Goal: Task Accomplishment & Management: Complete application form

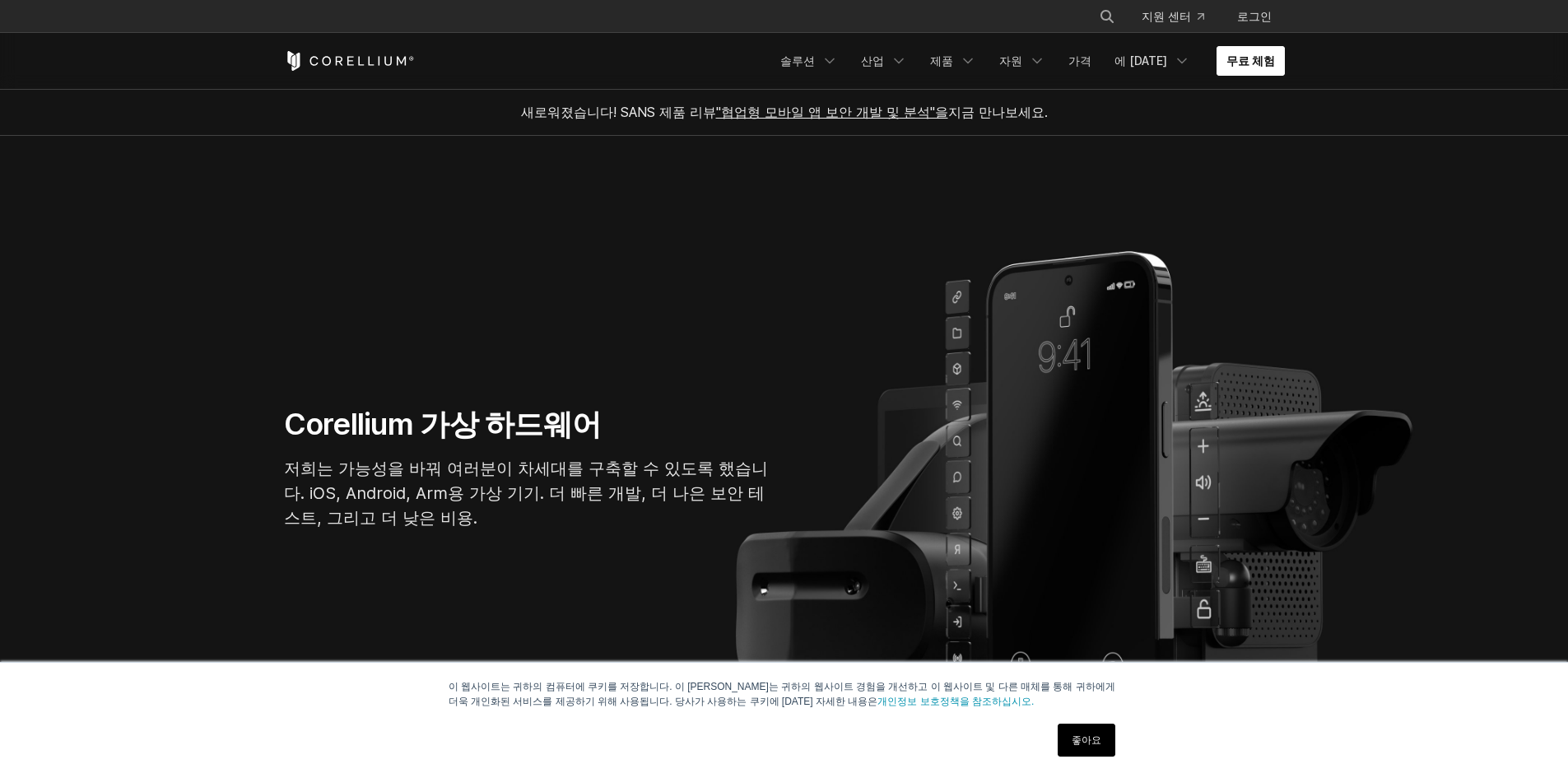
click at [840, 67] on font "무료 체험" at bounding box center [1251, 60] width 49 height 14
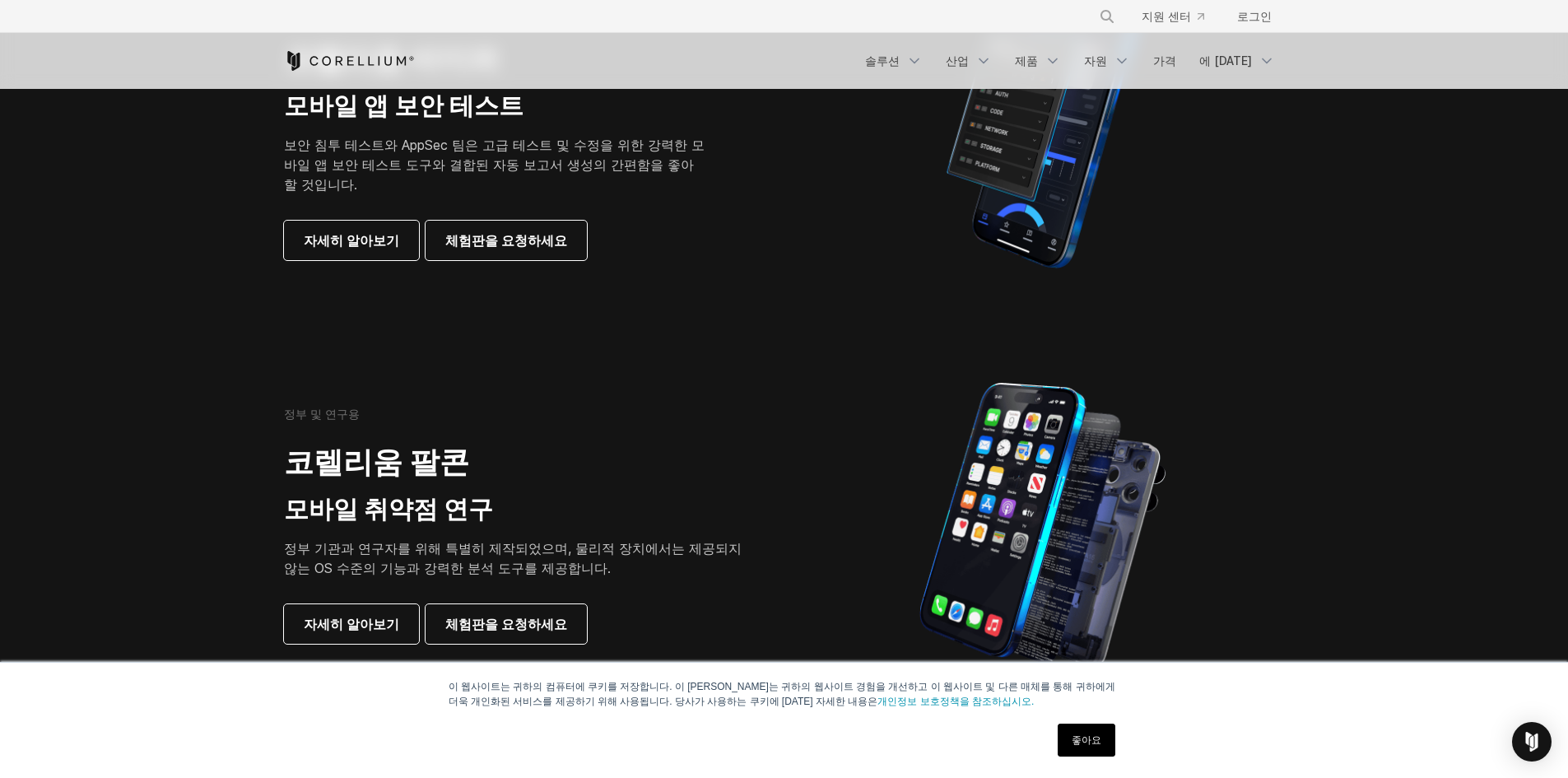
scroll to position [494, 0]
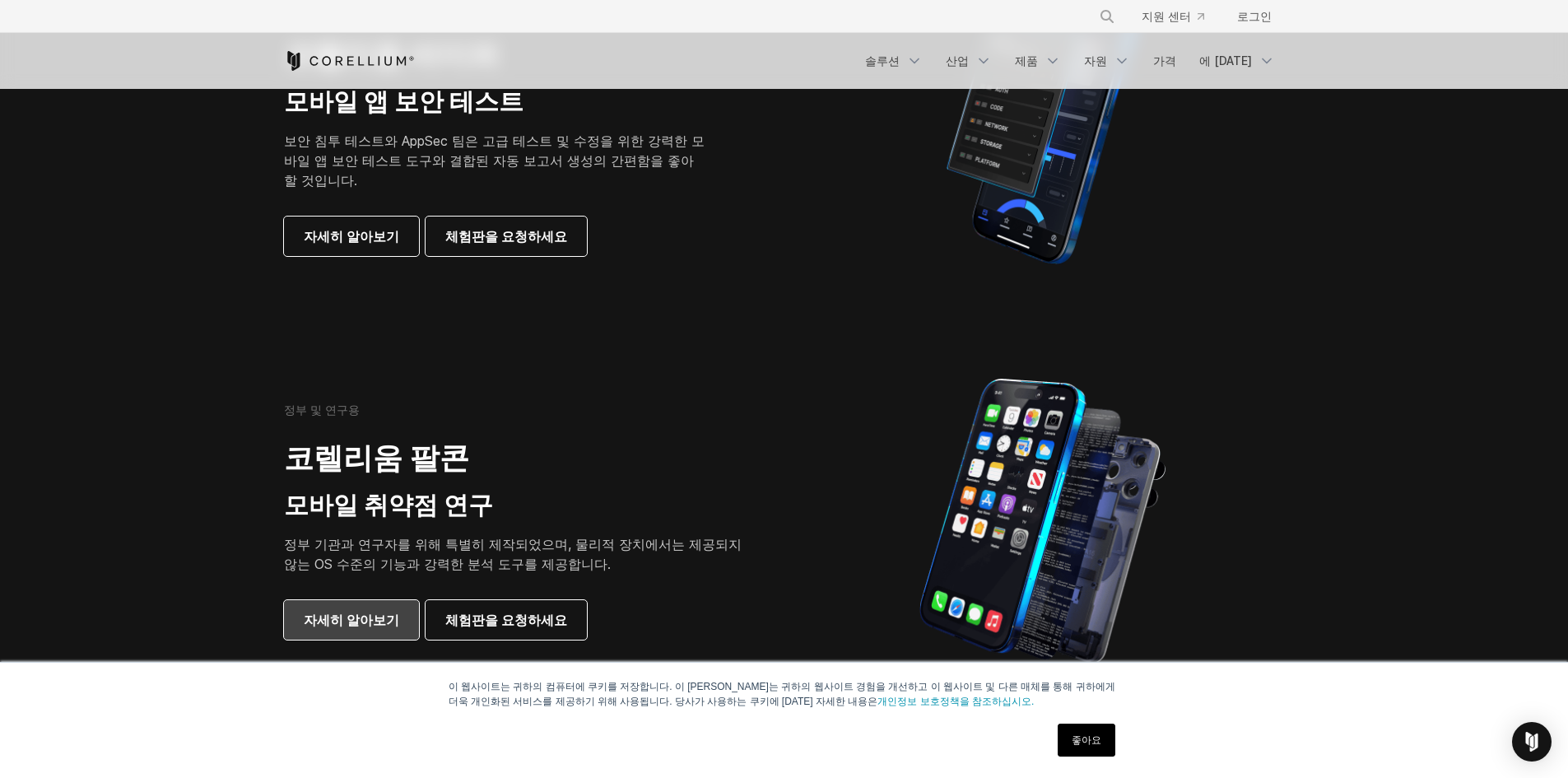
click at [372, 613] on font "자세히 알아보기" at bounding box center [351, 620] width 95 height 16
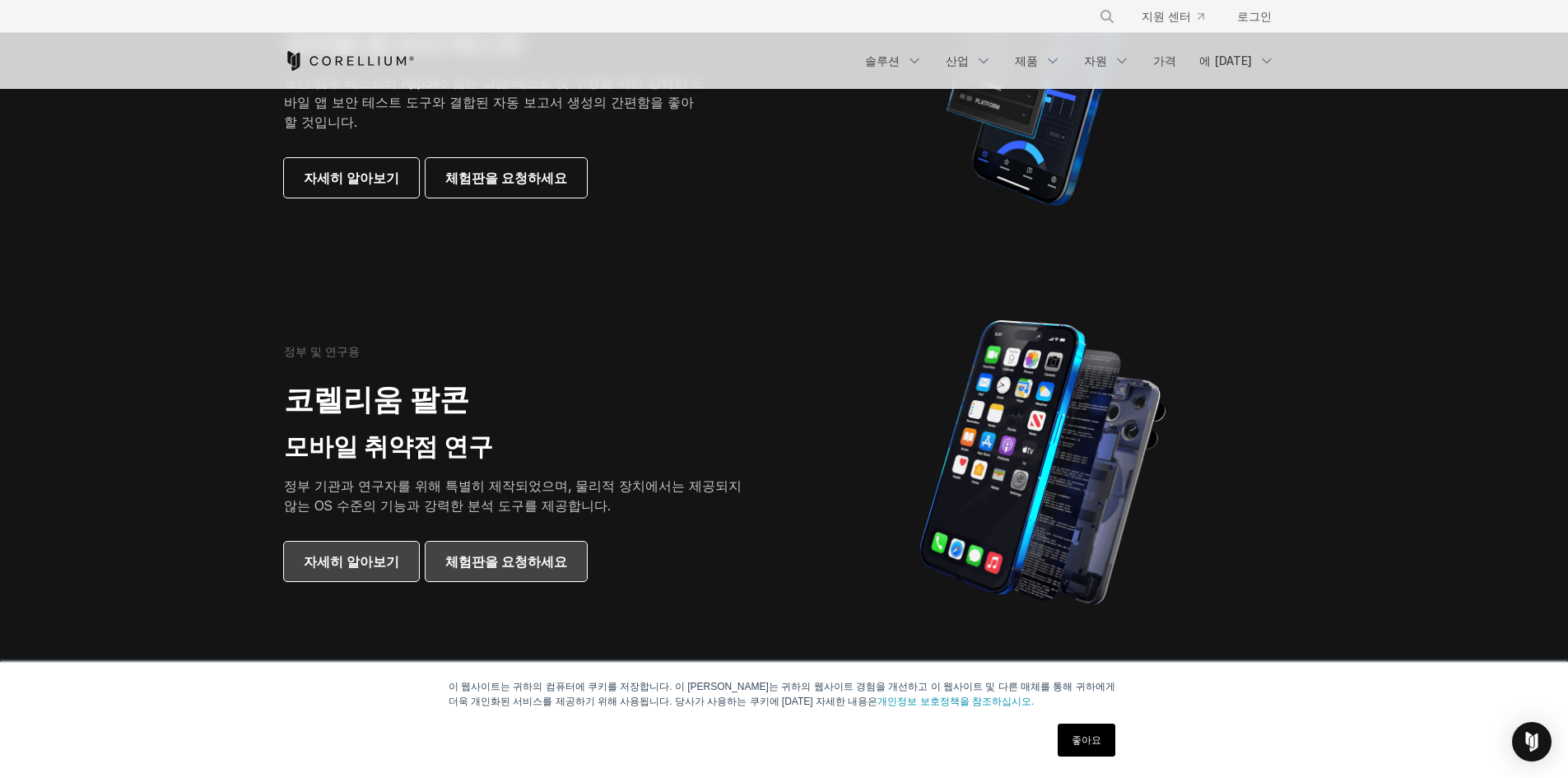
scroll to position [632, 0]
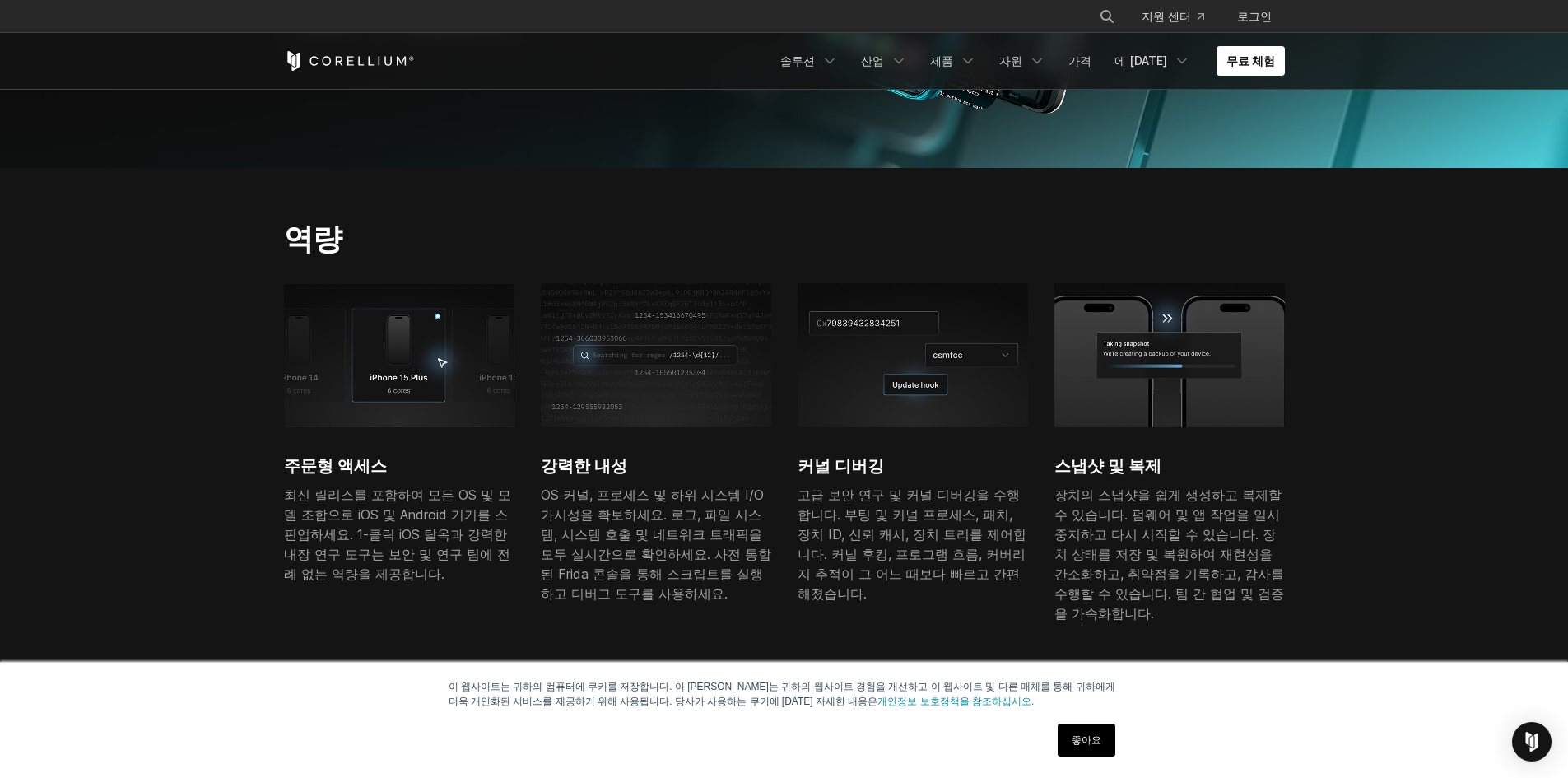
scroll to position [421, 0]
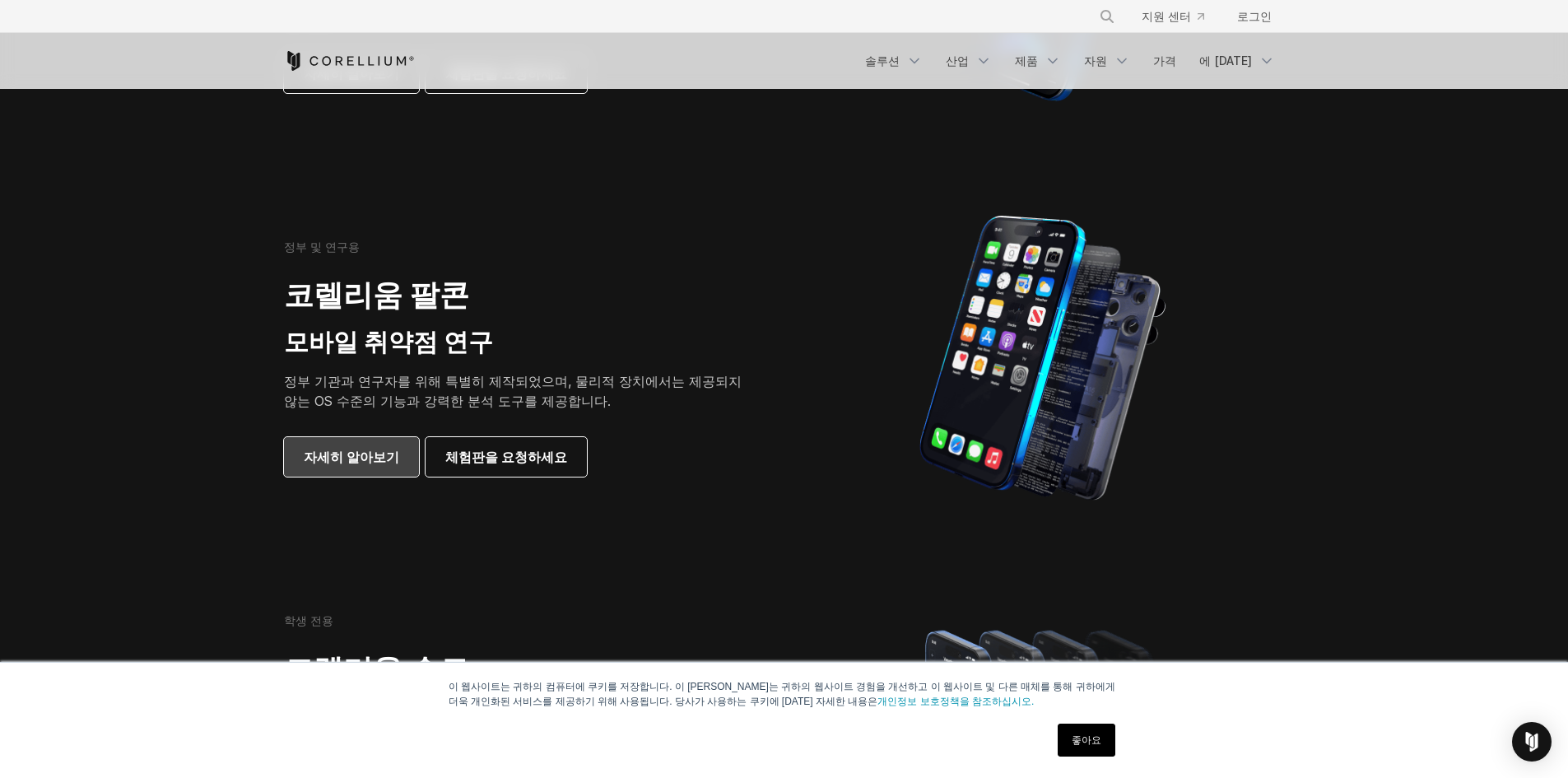
click at [370, 461] on font "자세히 알아보기" at bounding box center [351, 456] width 95 height 16
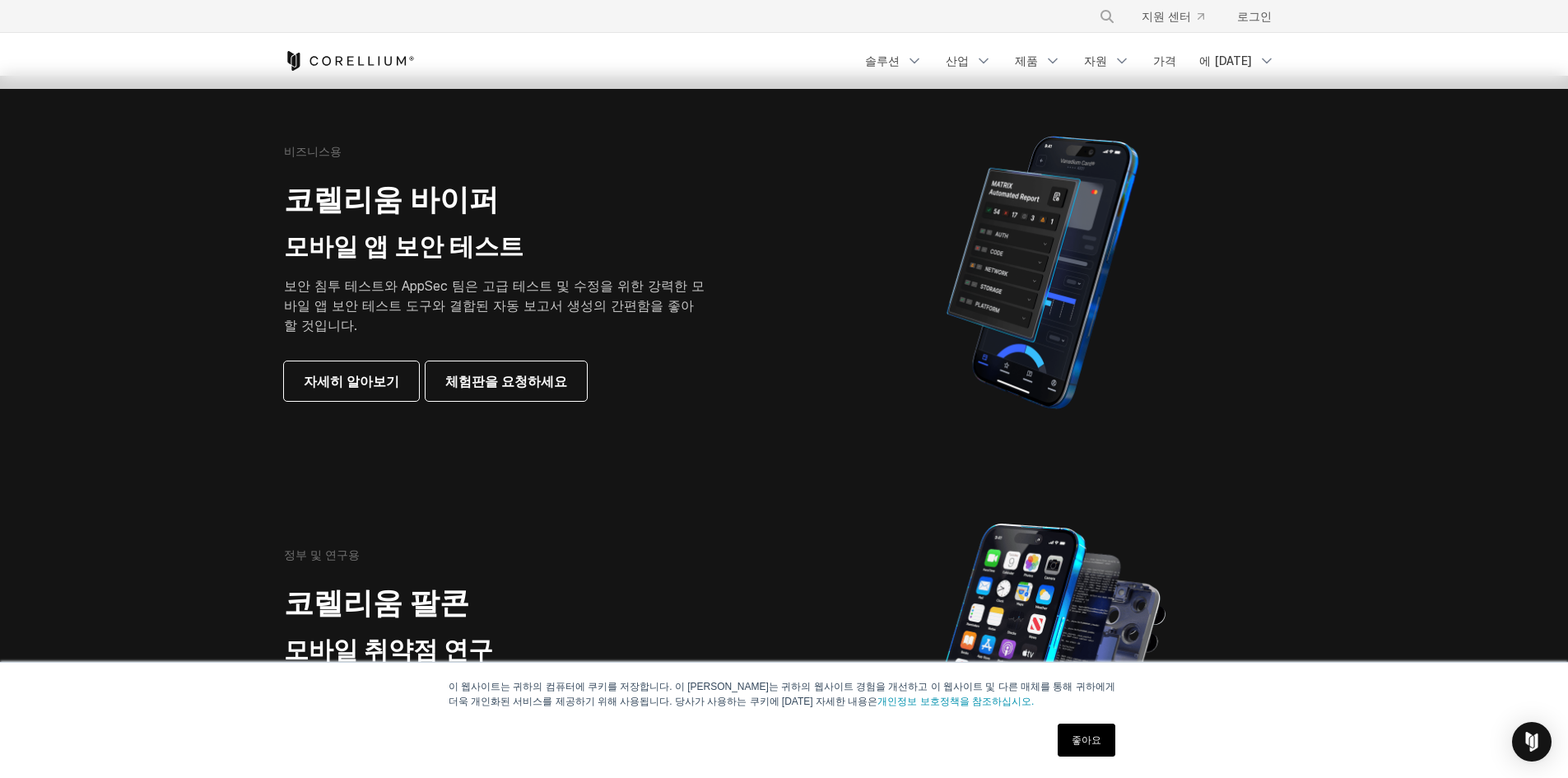
scroll to position [328, 0]
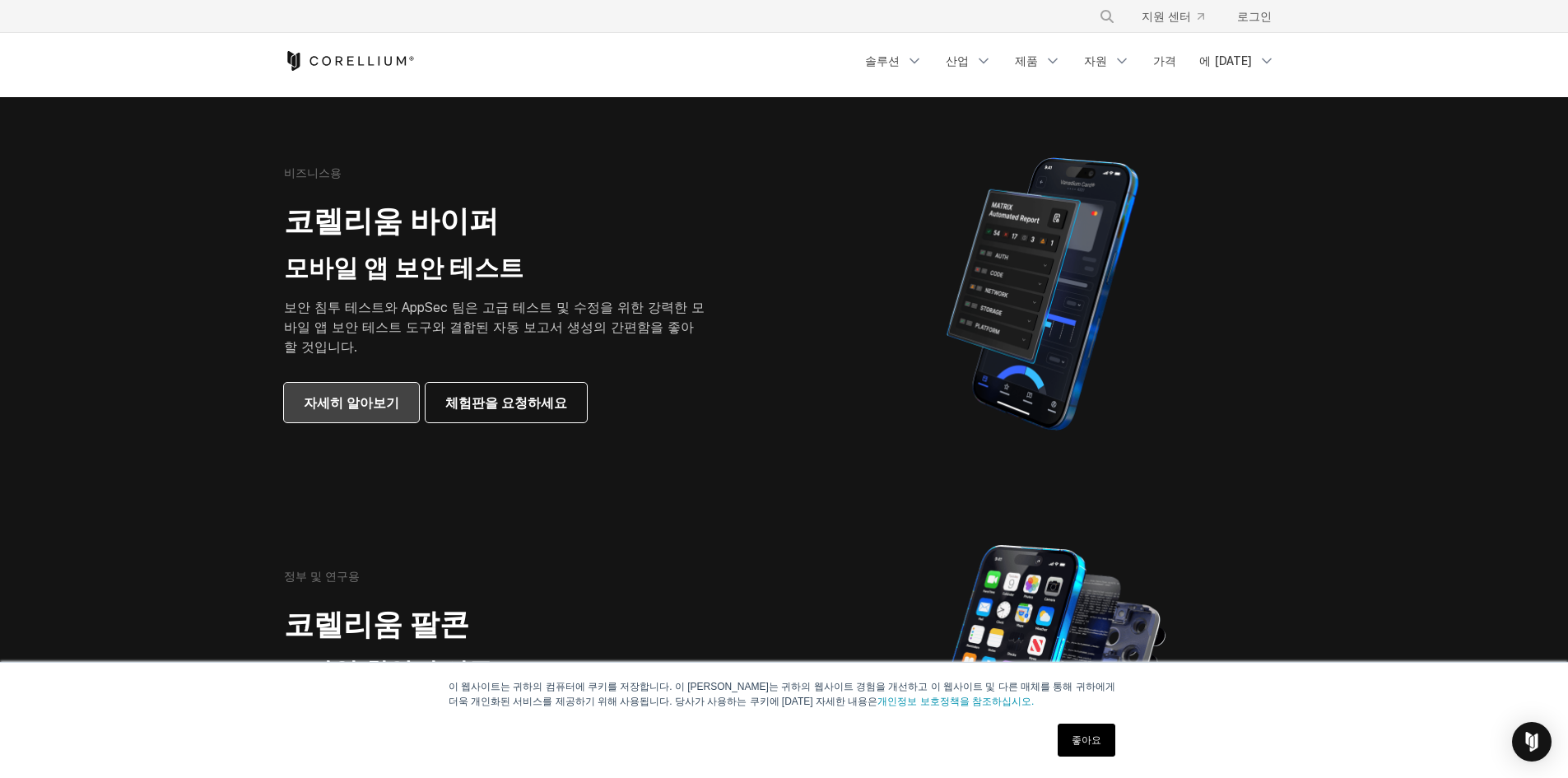
click at [364, 407] on font "자세히 알아보기" at bounding box center [351, 402] width 95 height 16
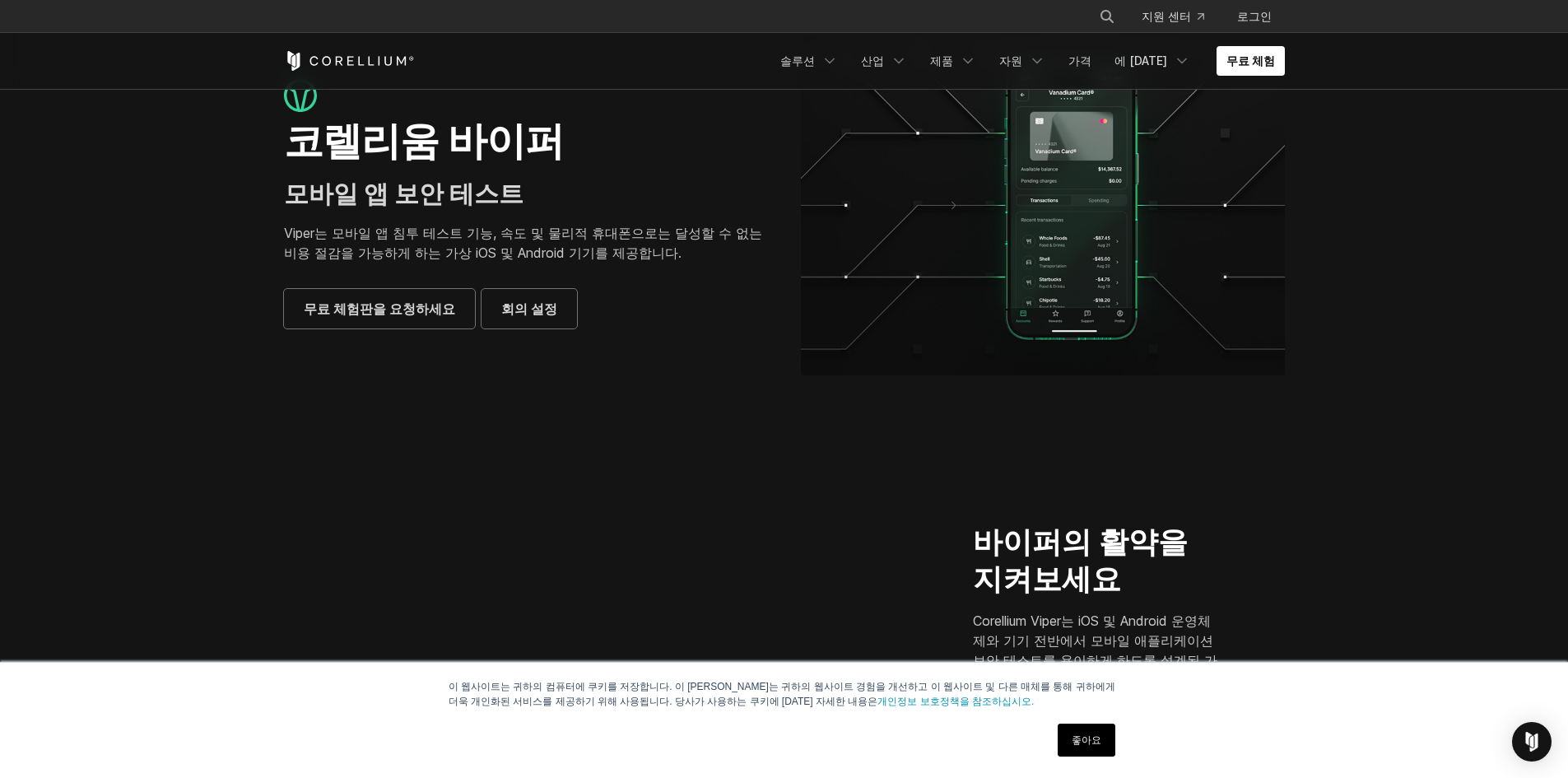
scroll to position [82, 0]
click at [409, 300] on font "무료 체험판을 요청하세요" at bounding box center [379, 310] width 151 height 20
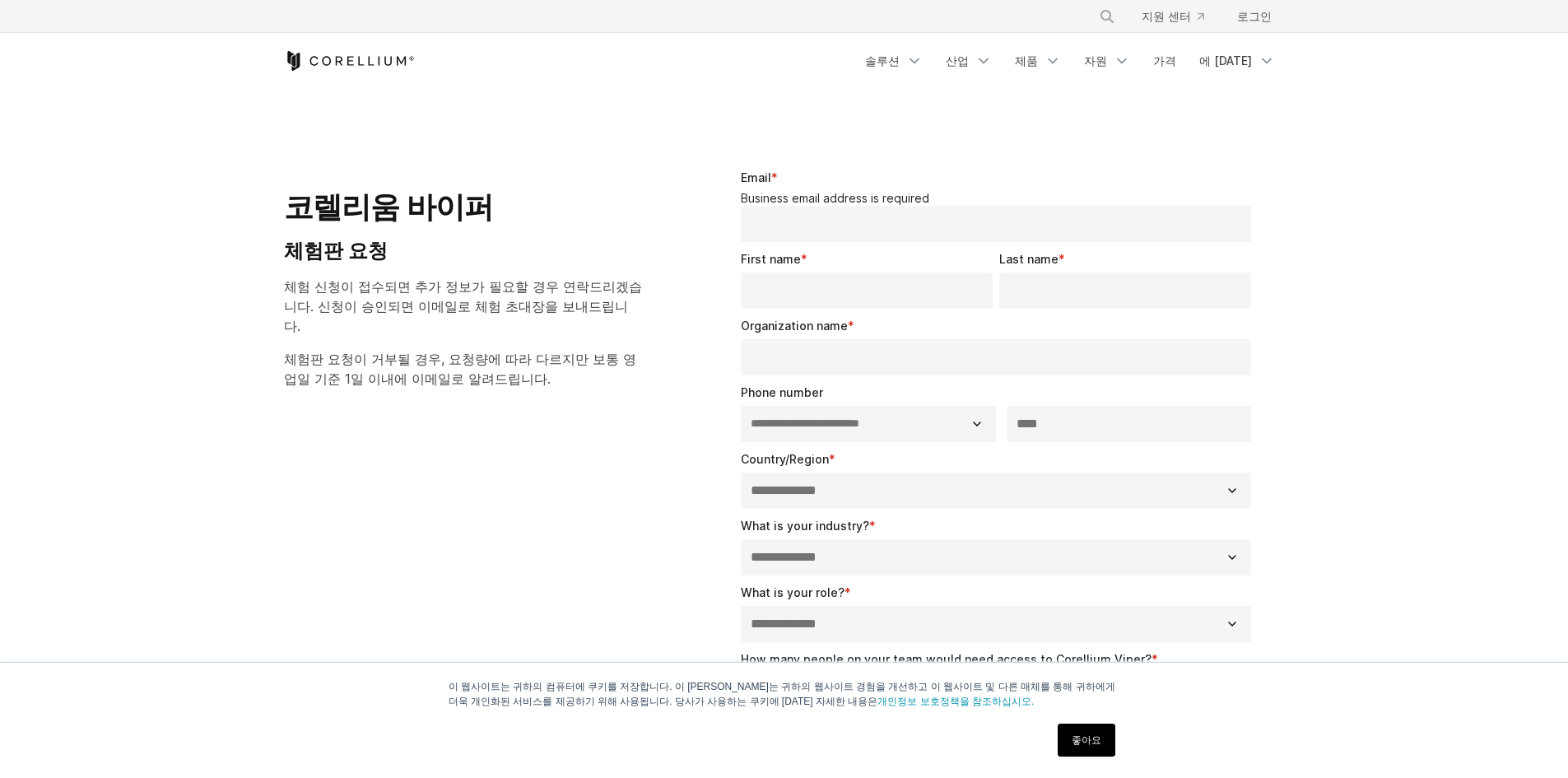
select select "**"
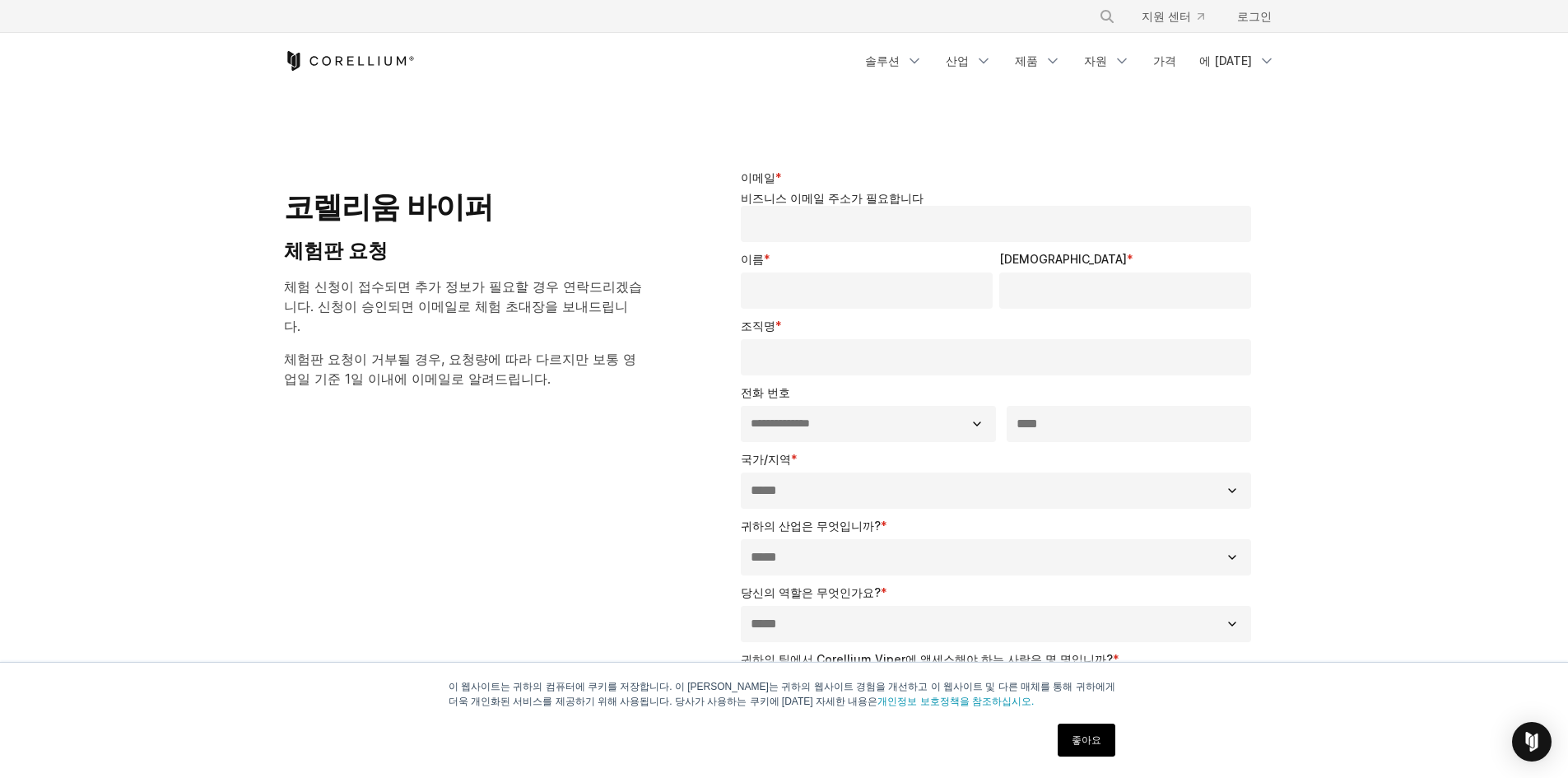
click at [909, 216] on input "이메일 *" at bounding box center [996, 224] width 511 height 36
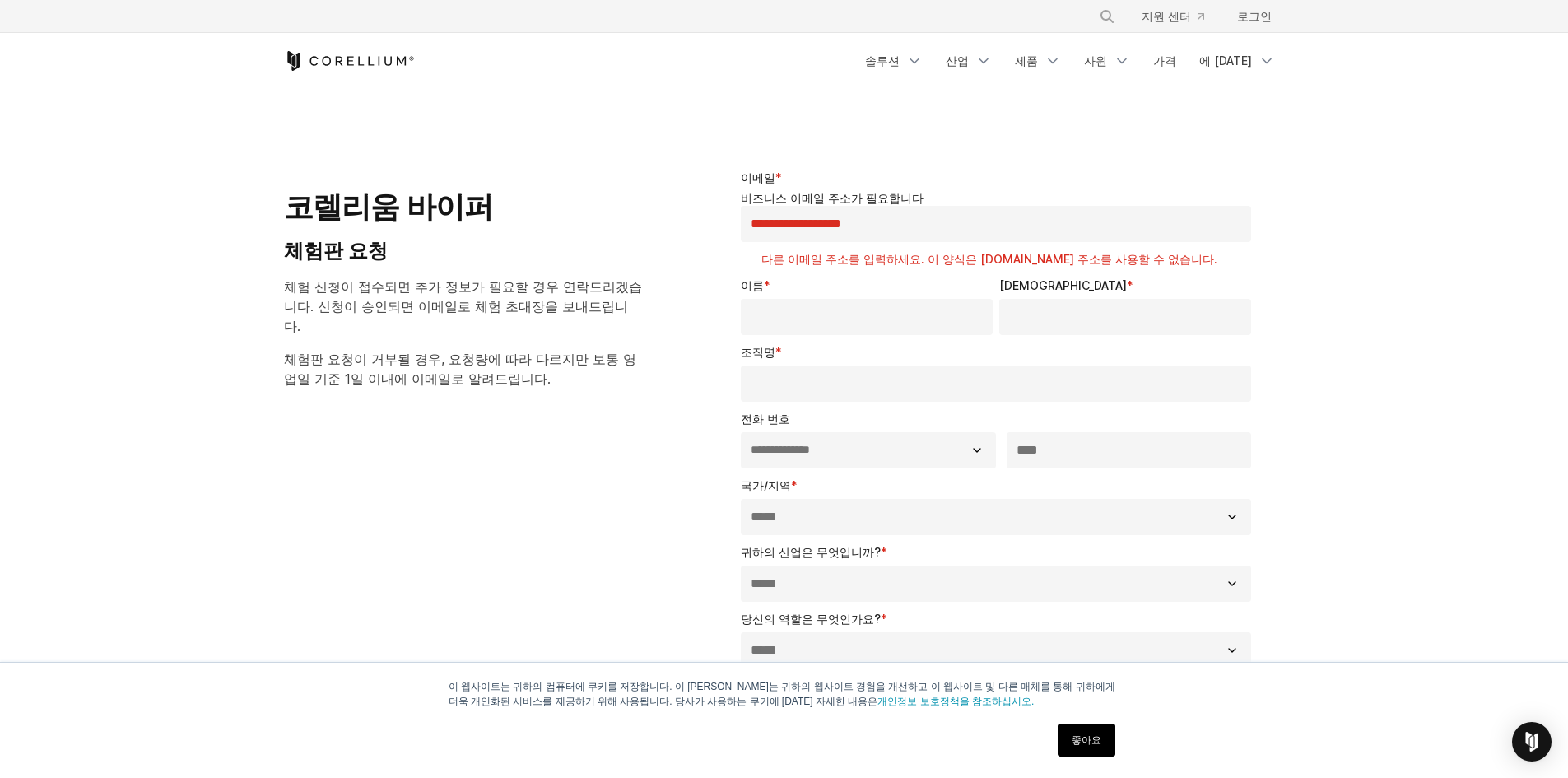
type input "**********"
